Goal: Information Seeking & Learning: Learn about a topic

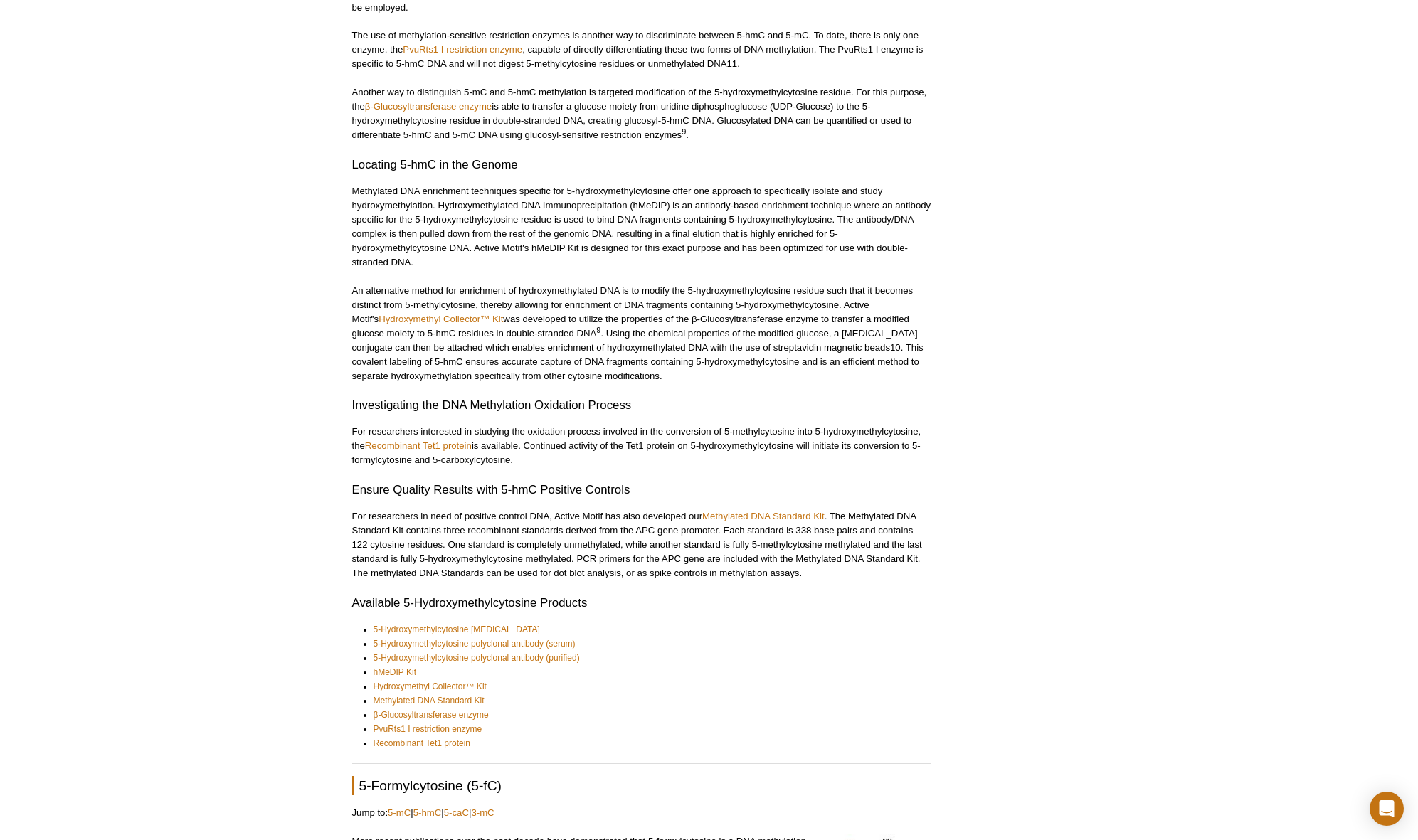
click at [1178, 495] on div "Active Motif Logo Enabling Epigenetics Research 0 Search Skip to content Active…" at bounding box center [709, 91] width 1418 height 4169
click at [1176, 485] on div "Active Motif Logo Enabling Epigenetics Research 0 Search Skip to content Active…" at bounding box center [709, 91] width 1418 height 4169
click at [778, 513] on link "Methylated DNA Standard Kit" at bounding box center [763, 516] width 123 height 11
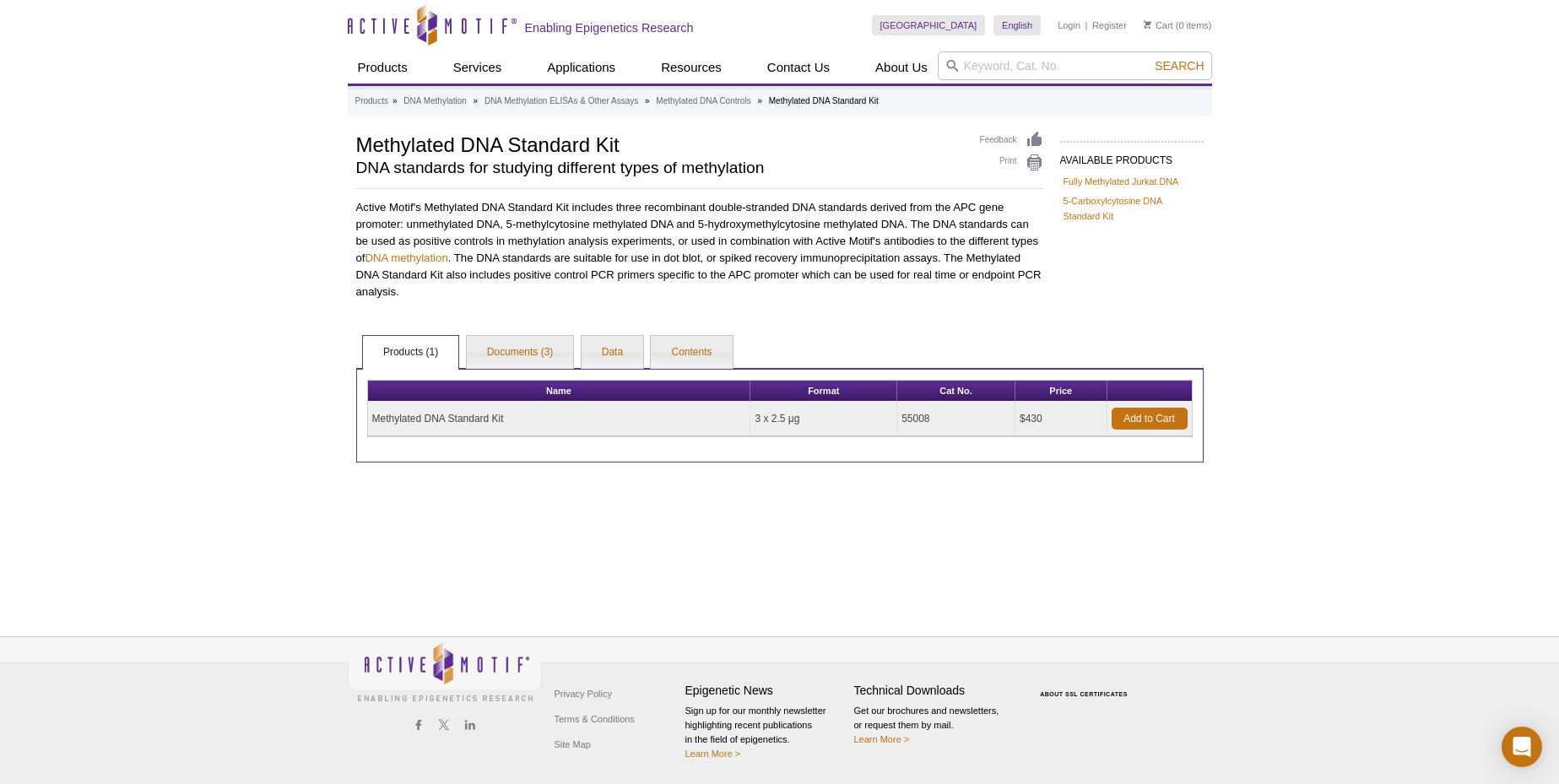
click at [98, 102] on div "Active Motif Logo Enabling Epigenetics Research 0 Search Skip to content Active…" at bounding box center [779, 392] width 1559 height 784
click at [272, 269] on div "Active Motif Logo Enabling Epigenetics Research 0 Search Skip to content Active…" at bounding box center [779, 392] width 1559 height 784
click at [292, 158] on div "Active Motif Logo Enabling Epigenetics Research 0 Search Skip to content Active…" at bounding box center [779, 392] width 1559 height 784
